Goal: Information Seeking & Learning: Learn about a topic

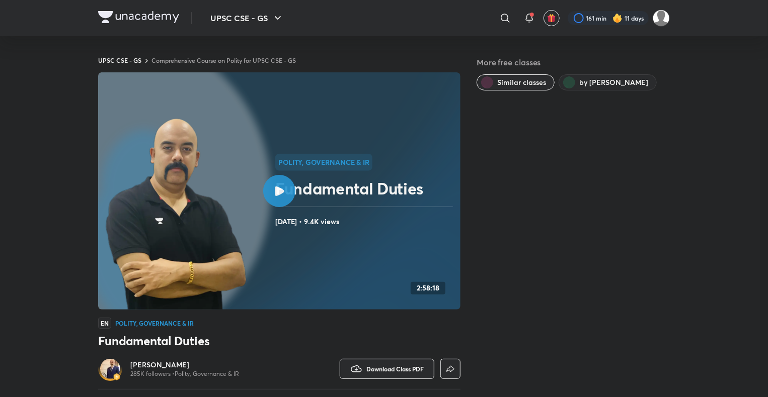
click at [145, 62] on icon at bounding box center [146, 61] width 8 height 8
click at [185, 56] on link "Comprehensive Course on Polity for UPSC CSE - GS" at bounding box center [223, 60] width 144 height 8
click at [187, 61] on link "Comprehensive Course on Polity for UPSC CSE - GS" at bounding box center [223, 60] width 144 height 8
click at [197, 59] on link "Comprehensive Course on Polity for UPSC CSE - GS" at bounding box center [223, 60] width 144 height 8
click at [144, 60] on icon at bounding box center [146, 61] width 8 height 8
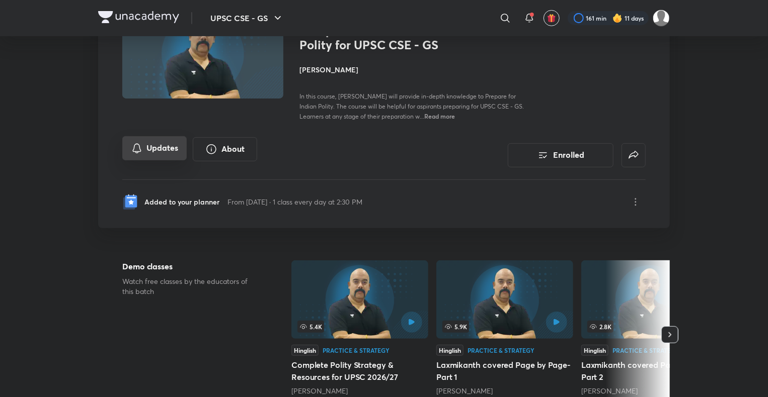
click at [176, 154] on button "Updates" at bounding box center [154, 148] width 64 height 24
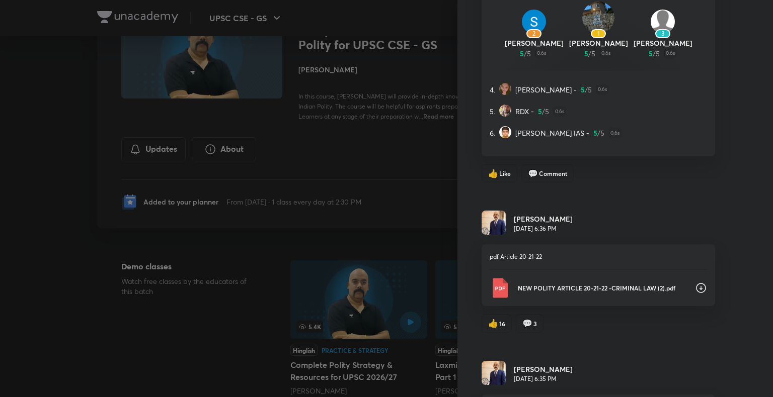
scroll to position [8133, 0]
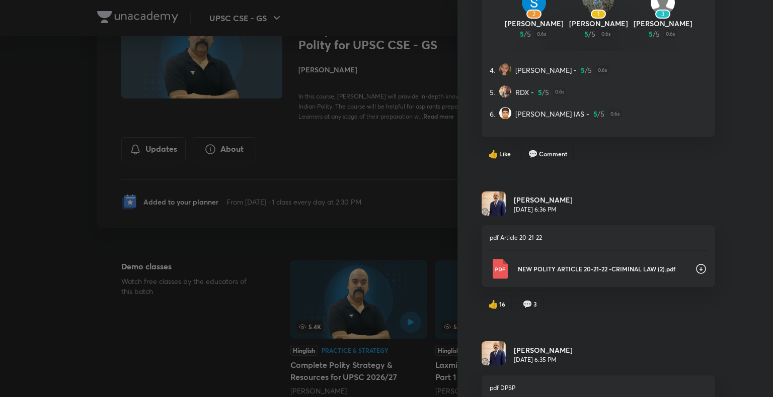
click at [695, 263] on icon at bounding box center [701, 269] width 12 height 12
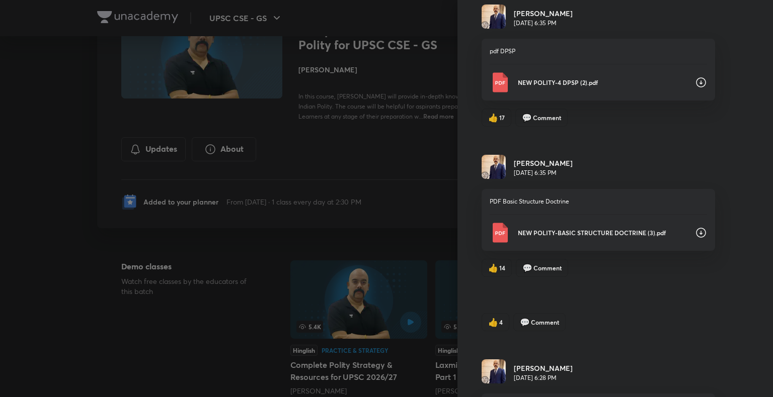
scroll to position [8586, 0]
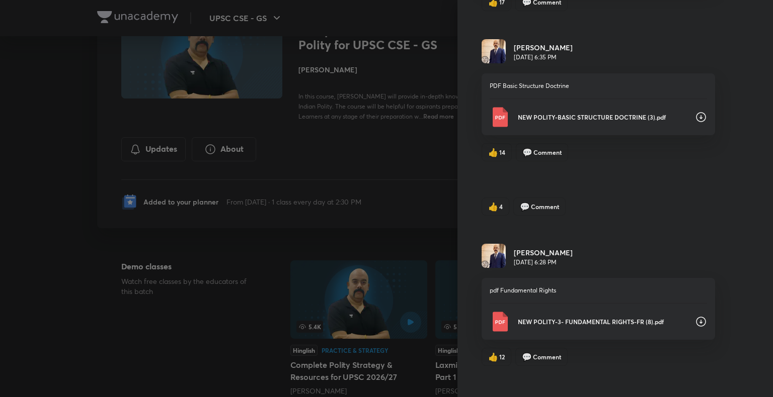
click at [680, 107] on div "NEW POLITY-BASIC STRUCTURE DOCTRINE (3).pdf" at bounding box center [597, 117] width 217 height 20
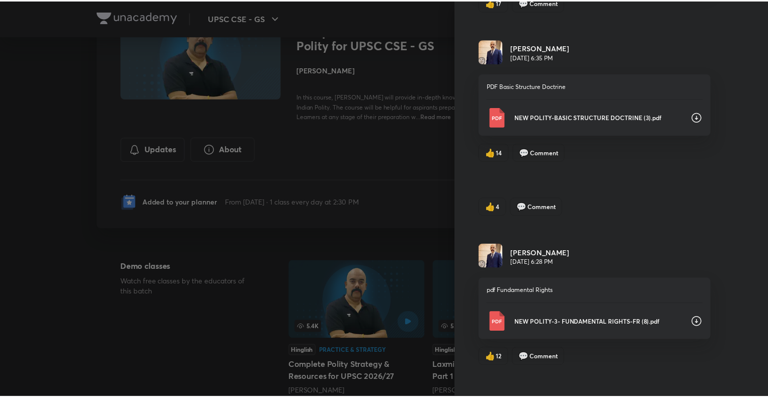
scroll to position [8602, 0]
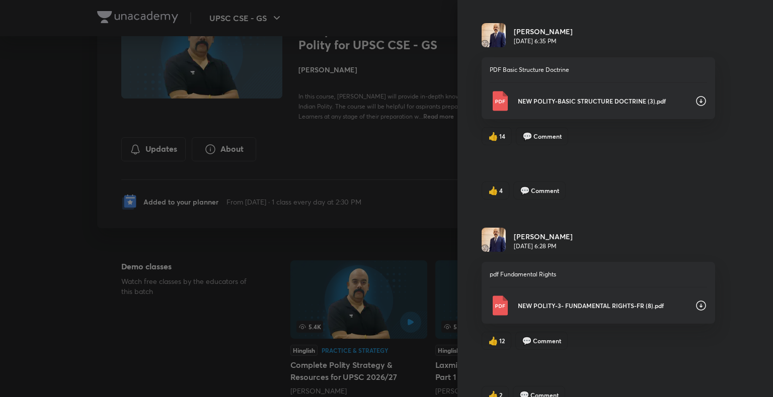
click at [412, 239] on div at bounding box center [386, 198] width 773 height 397
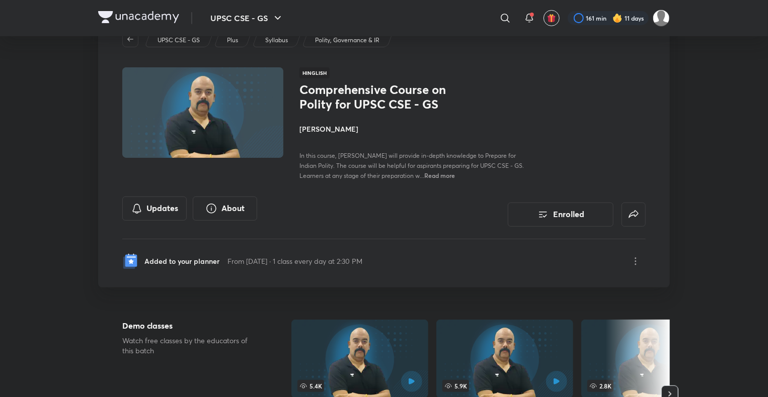
scroll to position [0, 0]
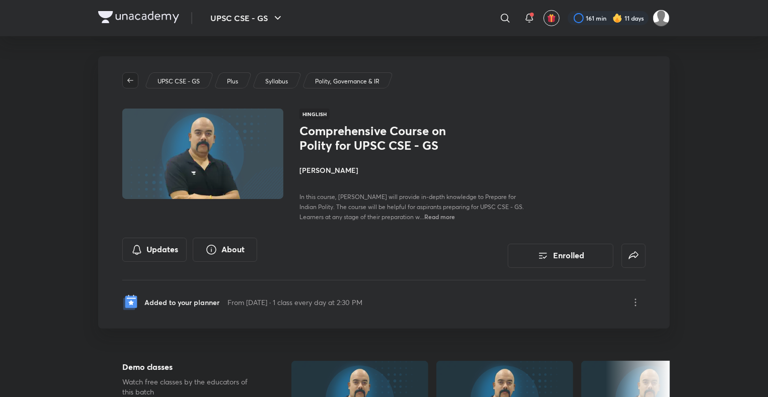
click at [131, 81] on icon "button" at bounding box center [130, 80] width 8 height 8
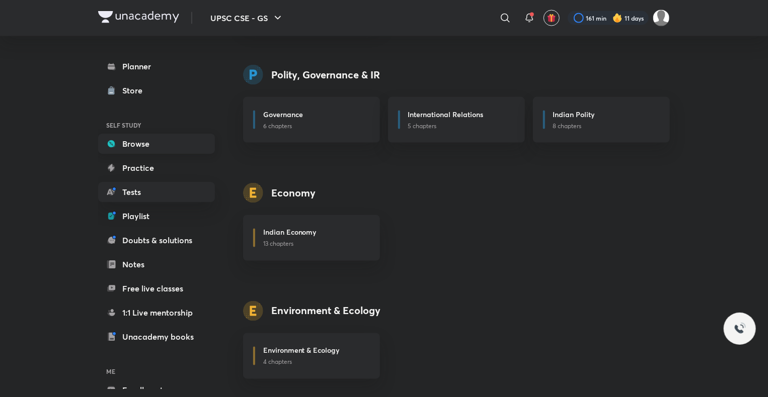
scroll to position [775, 0]
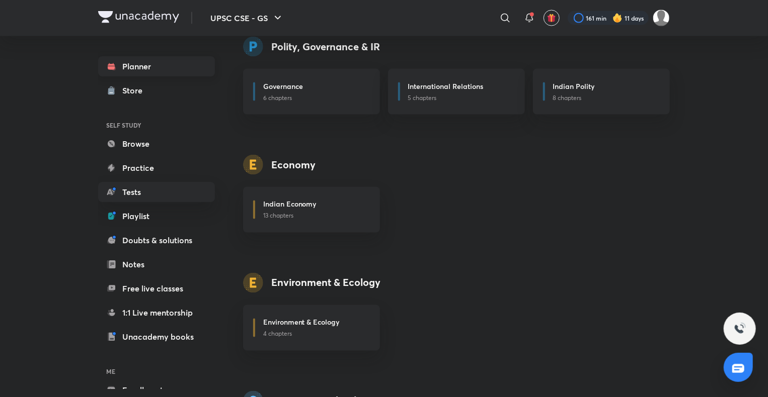
click at [158, 63] on link "Planner" at bounding box center [156, 66] width 117 height 20
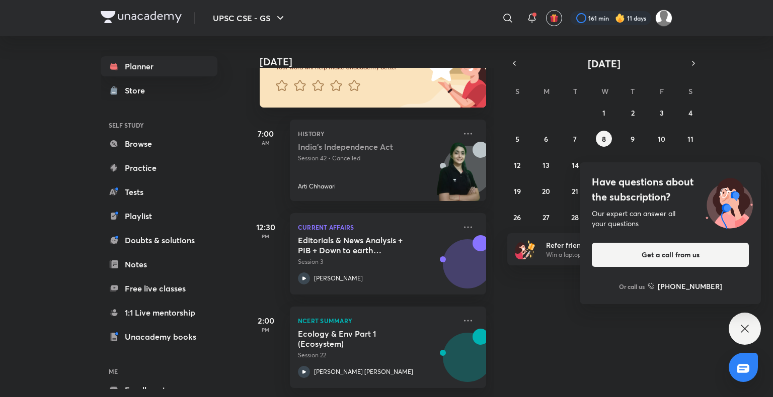
scroll to position [199, 0]
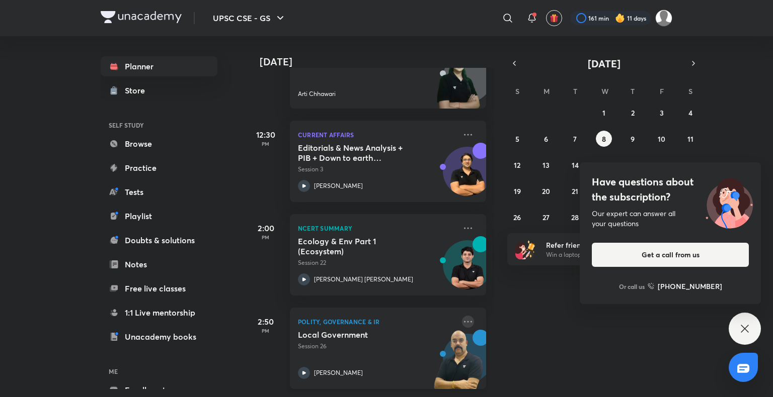
click at [464, 317] on icon at bounding box center [468, 322] width 12 height 12
drag, startPoint x: 620, startPoint y: 385, endPoint x: 613, endPoint y: 374, distance: 12.4
click at [618, 379] on div "Today Good evening, Harshal You have 4 events today Give us your feedback on le…" at bounding box center [507, 216] width 525 height 361
